Goal: Task Accomplishment & Management: Manage account settings

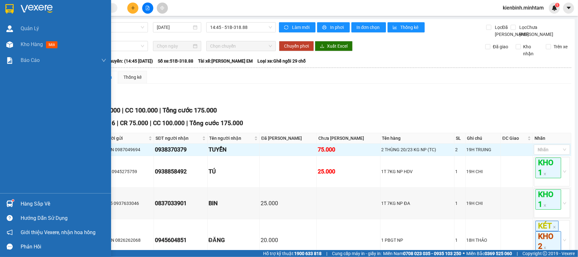
scroll to position [85, 0]
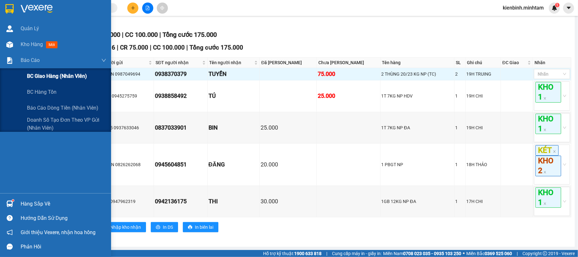
click at [63, 77] on span "BC giao hàng (nhân viên)" at bounding box center [57, 76] width 60 height 8
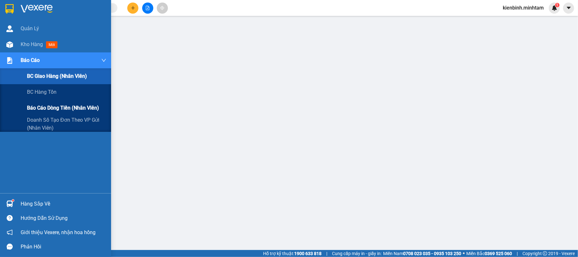
click at [51, 108] on span "Báo cáo dòng tiền (nhân viên)" at bounding box center [63, 108] width 72 height 8
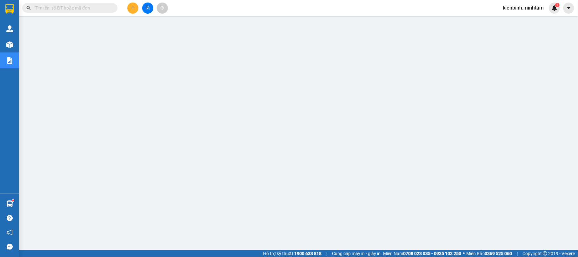
click at [523, 9] on span "kienbinh.minhtam" at bounding box center [523, 8] width 51 height 8
click at [517, 20] on span "Đăng xuất" at bounding box center [526, 19] width 38 height 7
